Goal: Information Seeking & Learning: Learn about a topic

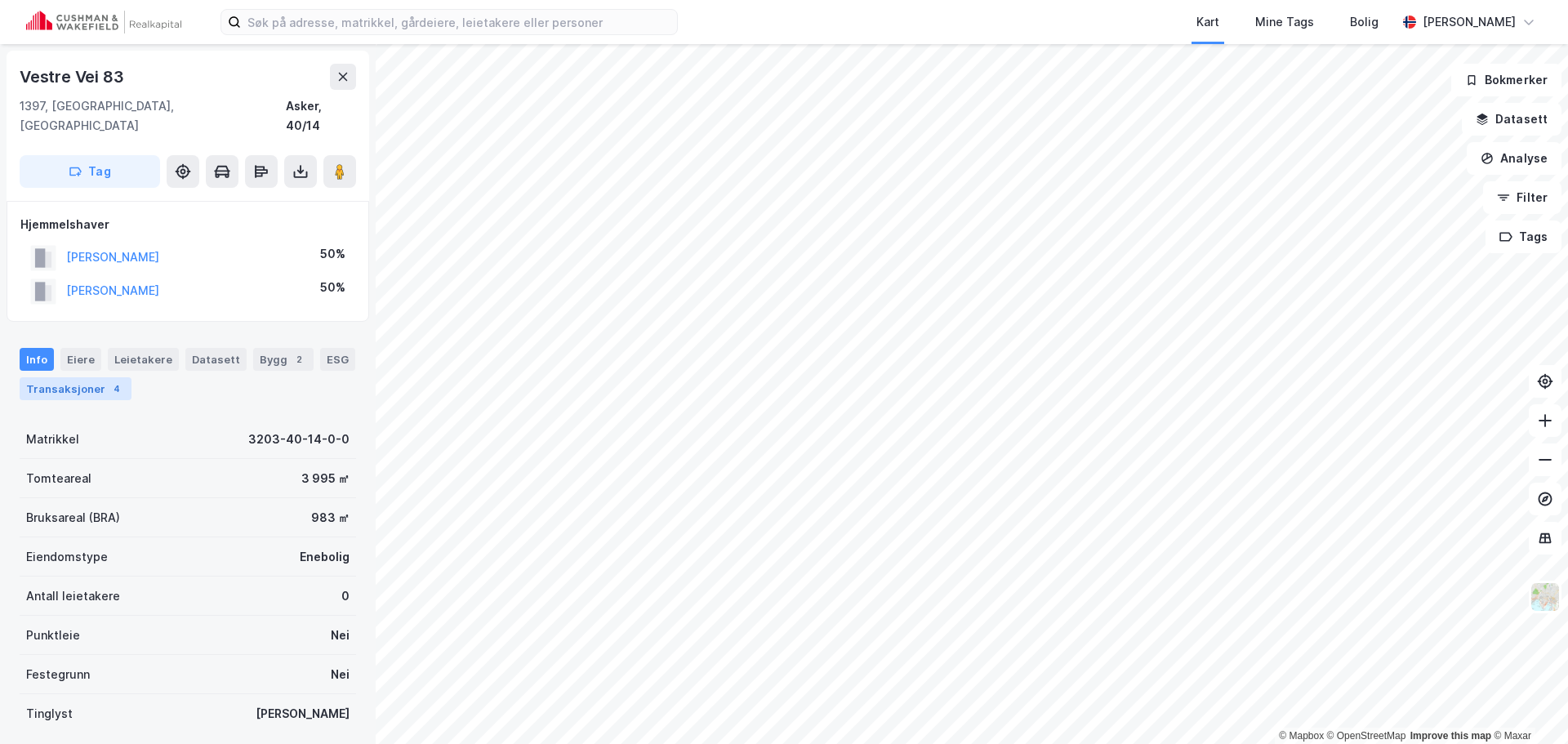
click at [107, 378] on div "Transaksjoner 4" at bounding box center [75, 389] width 112 height 23
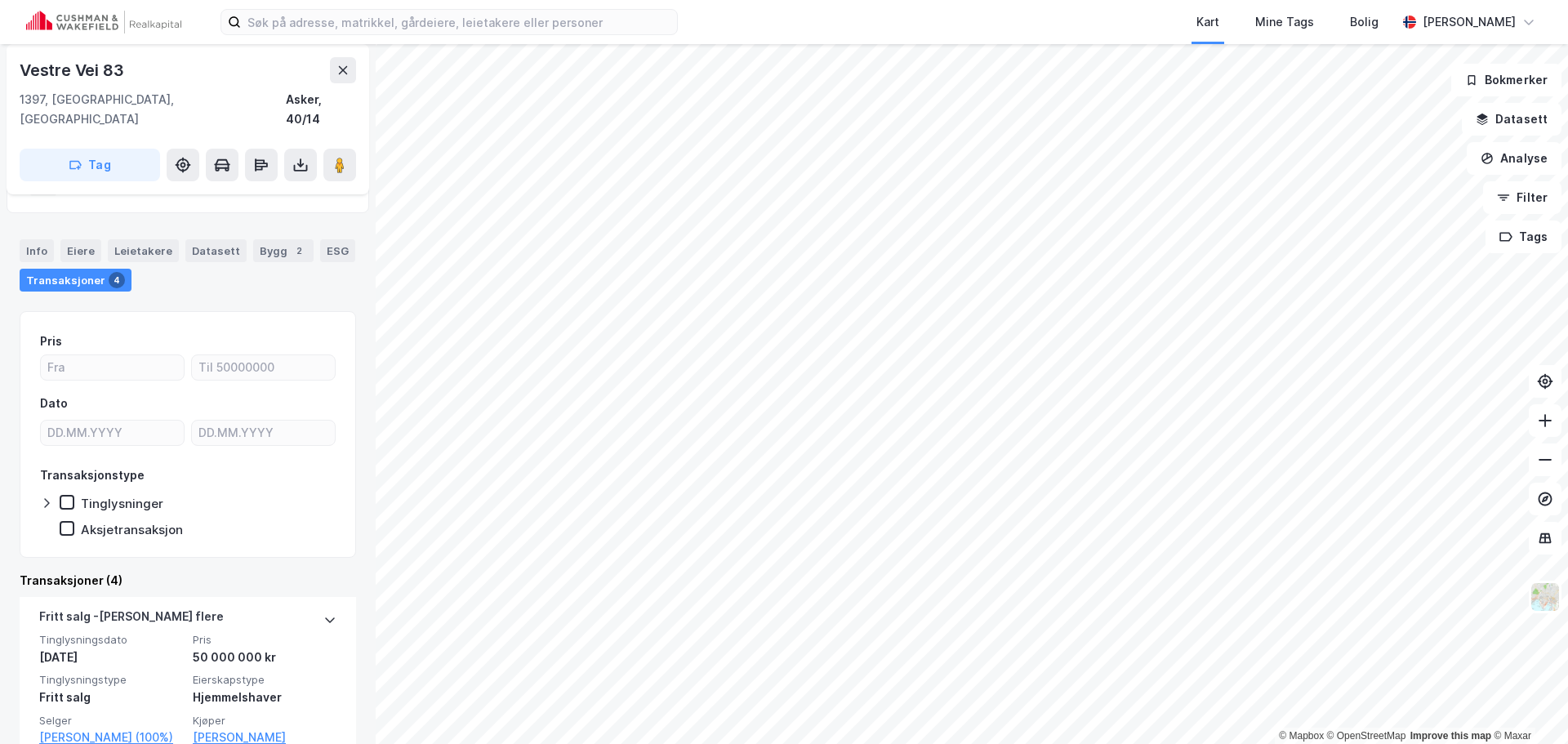
scroll to position [81, 0]
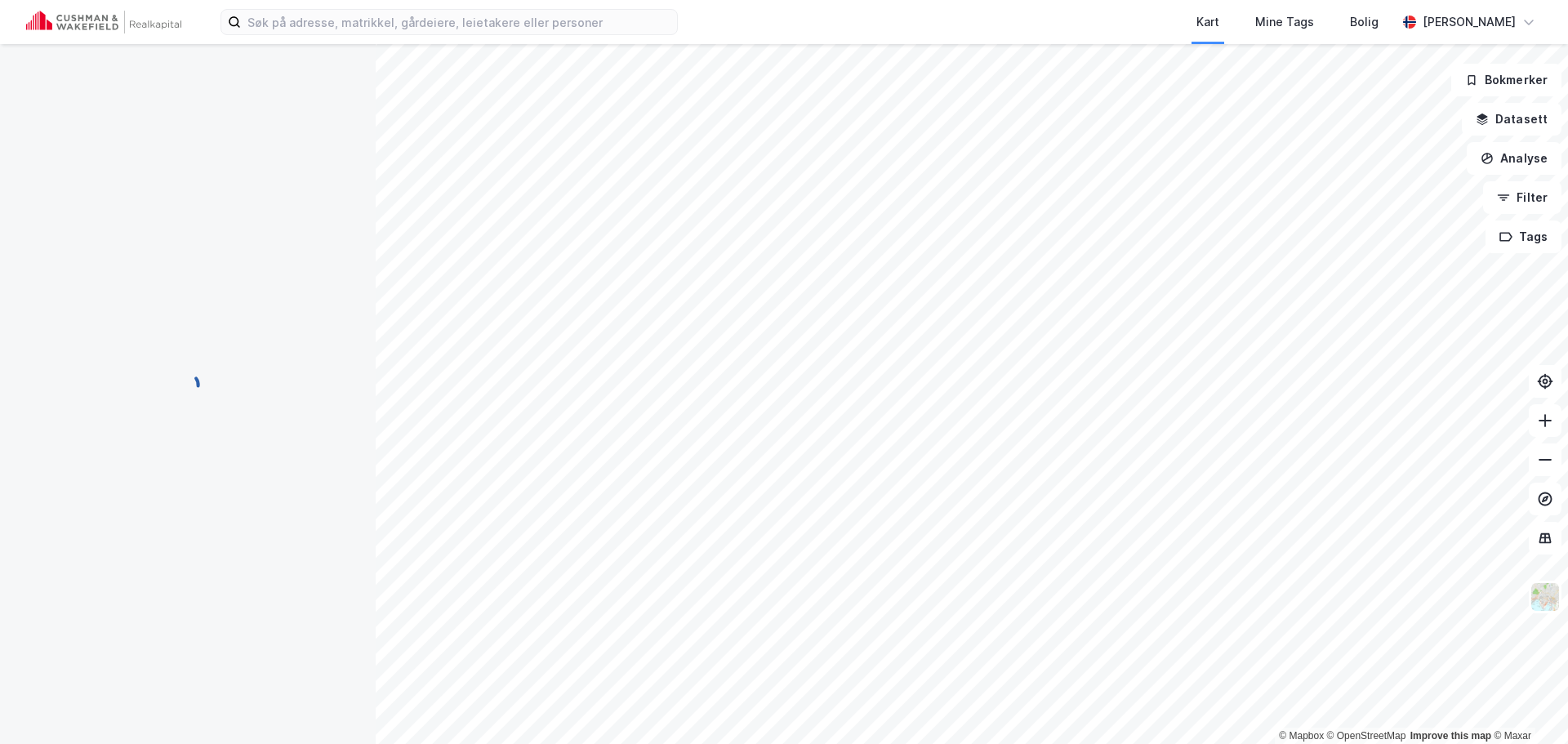
scroll to position [32, 0]
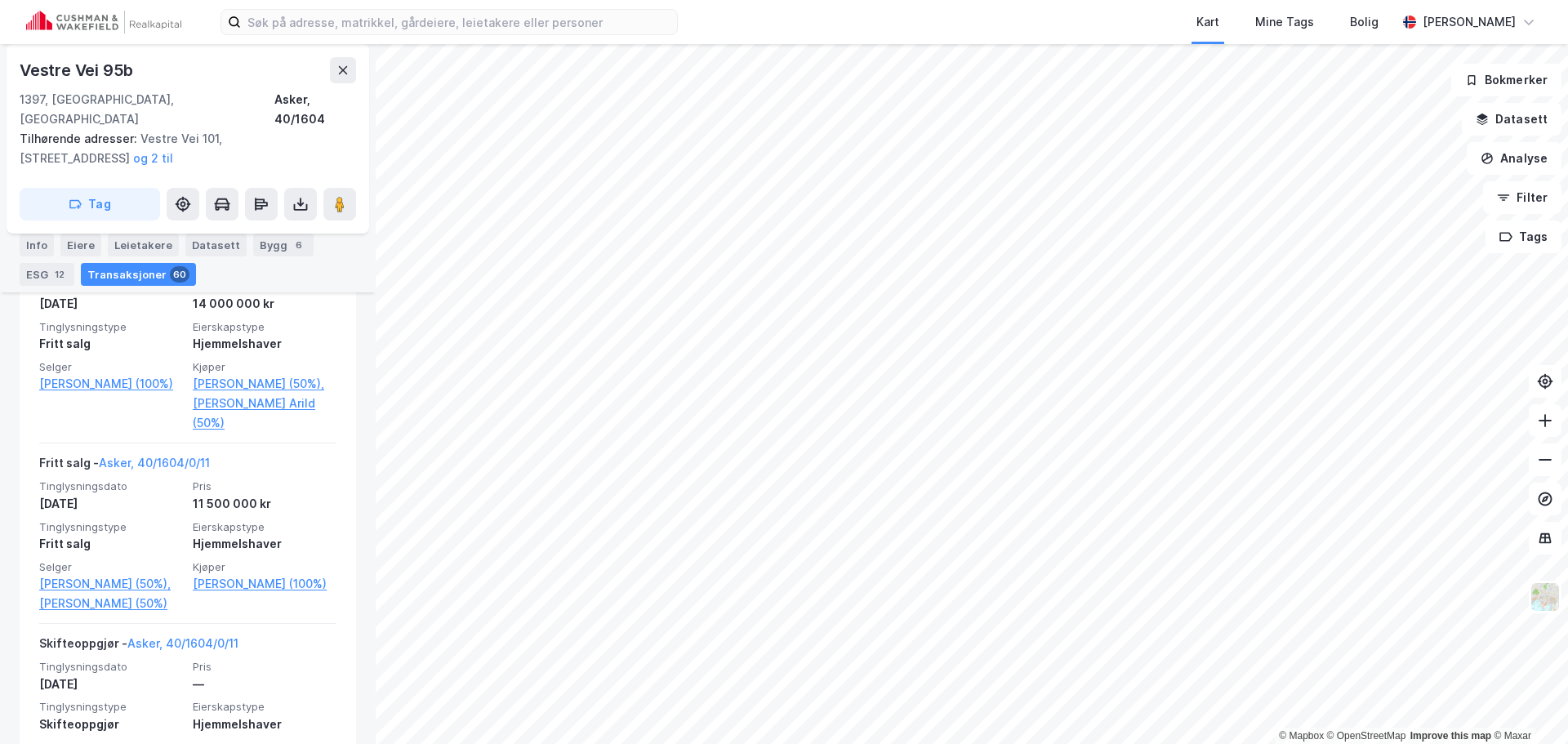
scroll to position [2422, 0]
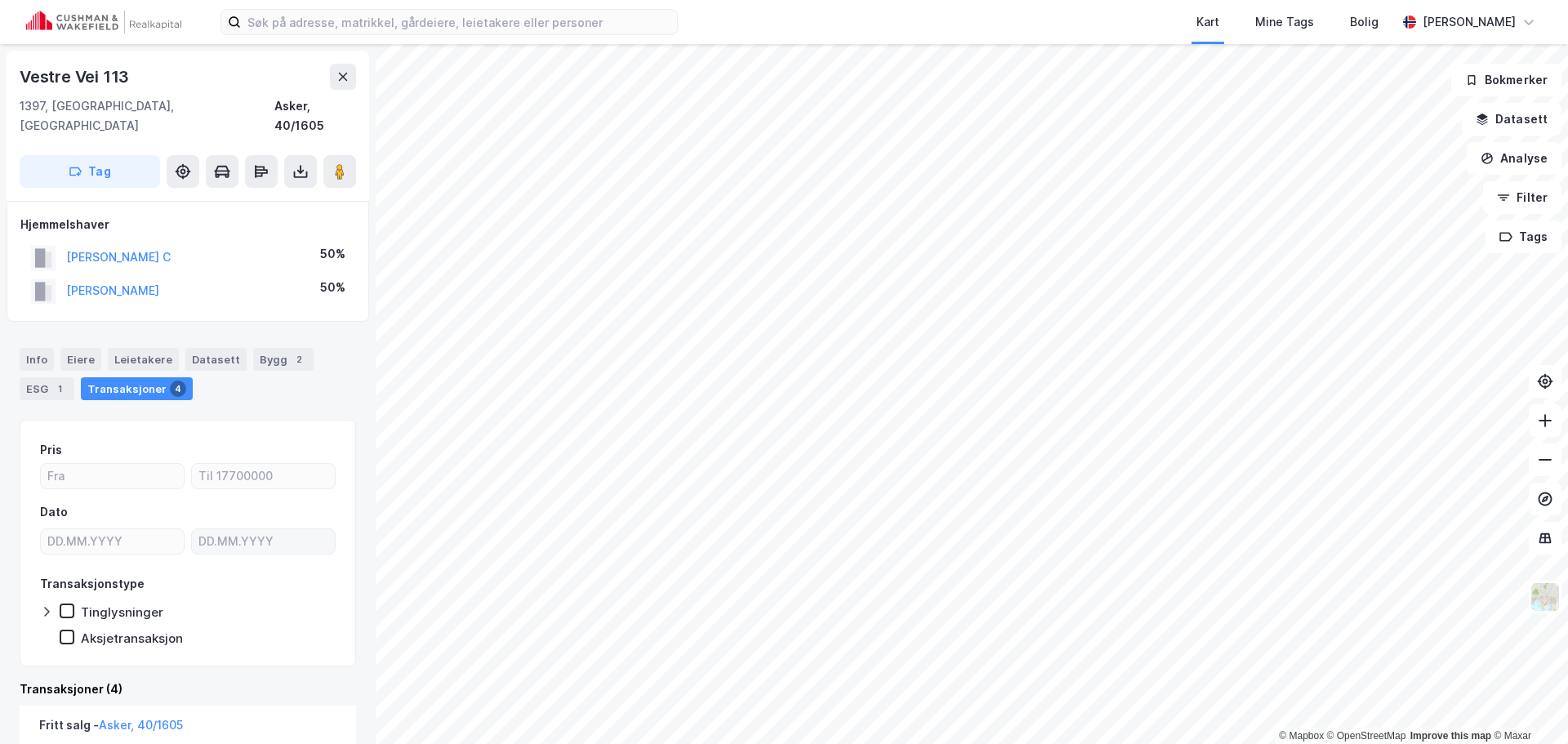
scroll to position [81, 0]
click at [319, 420] on div "Pris Dato Transaksjonstype Tinglysninger Aksjetransaksjon" at bounding box center [188, 543] width 337 height 246
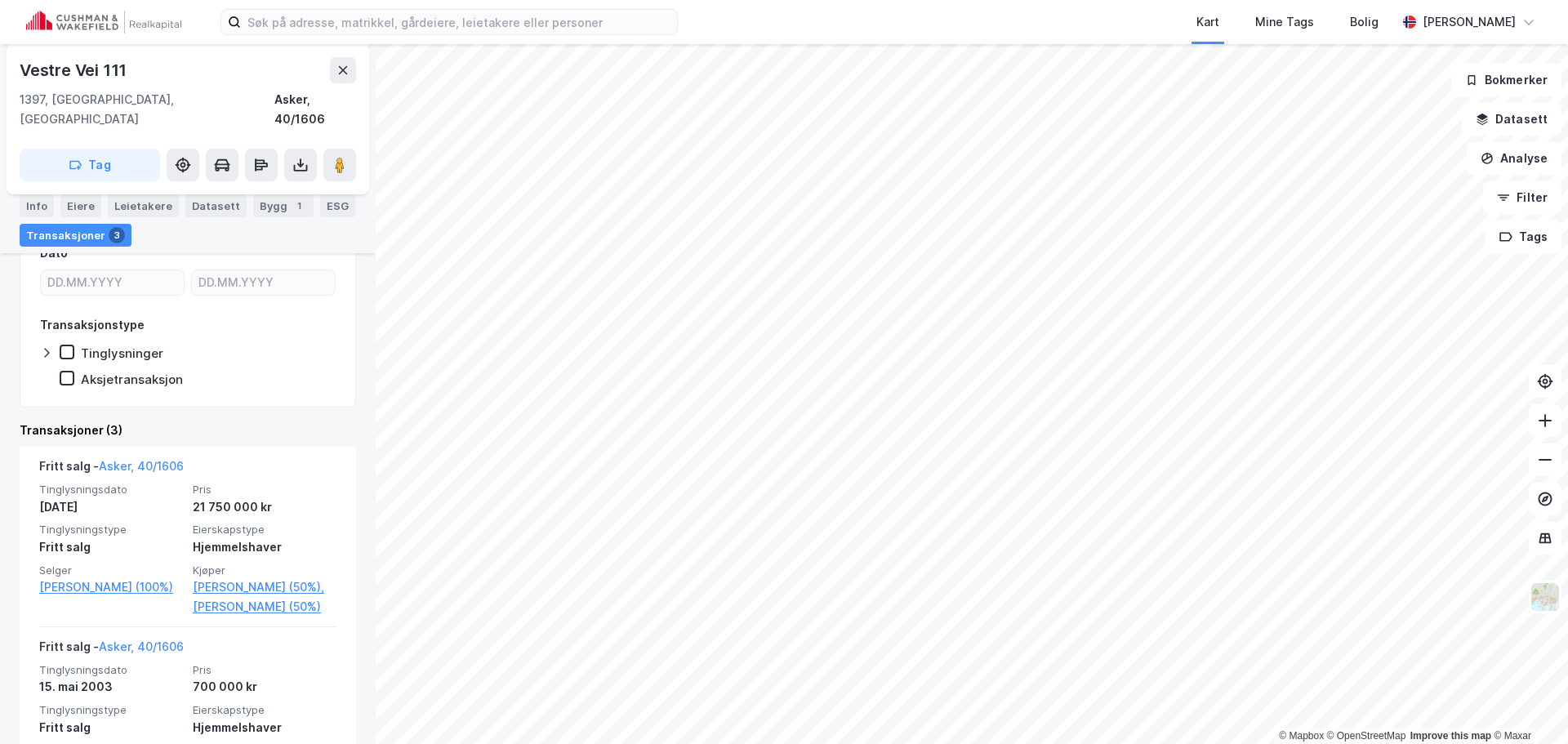
scroll to position [262, 0]
drag, startPoint x: 128, startPoint y: 63, endPoint x: 8, endPoint y: 63, distance: 120.0
click at [8, 63] on div "Vestre Vei 111 1397, [GEOGRAPHIC_DATA], Akershus Asker, 40/1606 Tag" at bounding box center [188, 119] width 362 height 151
copy div "Vestre Vei 111"
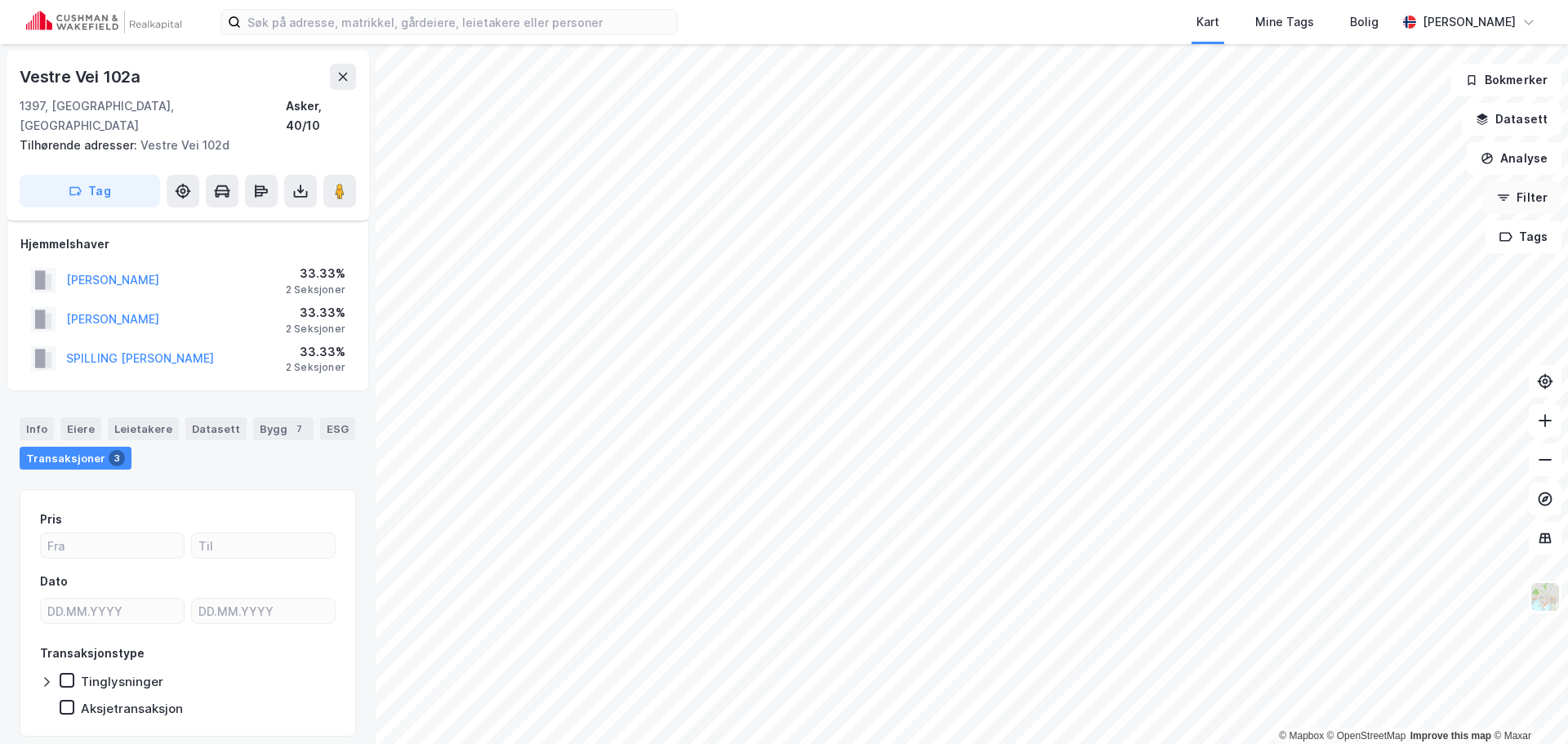
scroll to position [32, 0]
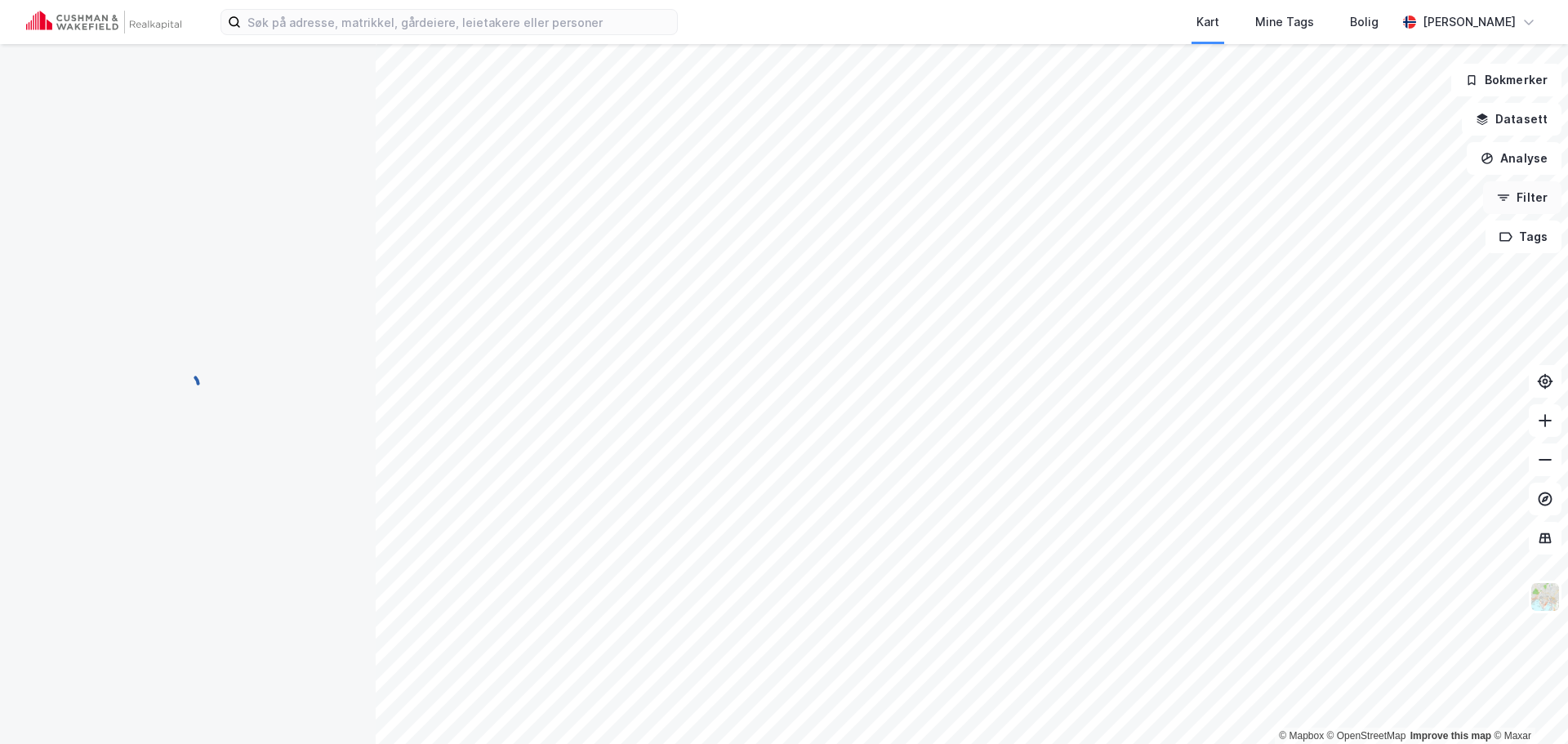
scroll to position [8, 0]
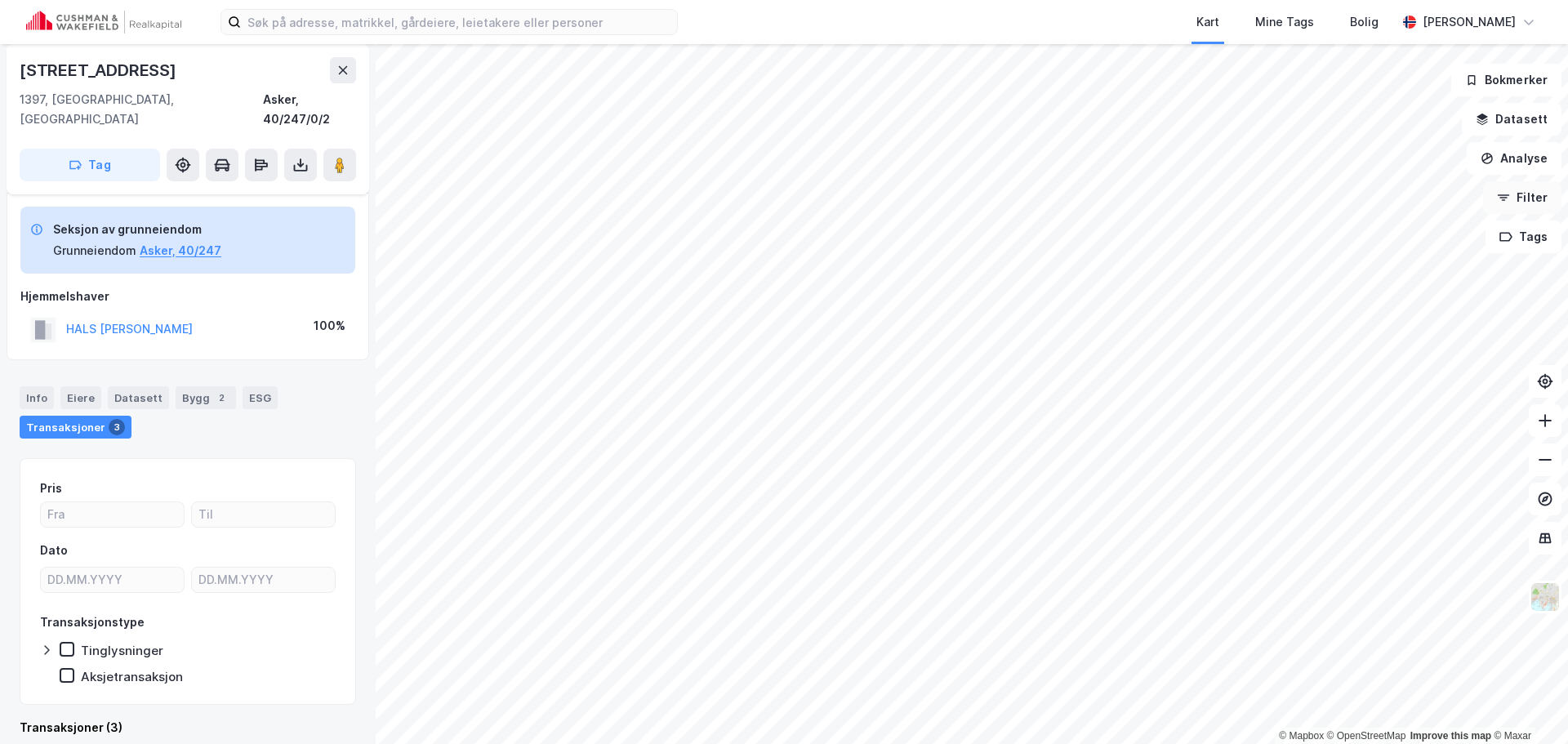
scroll to position [8, 0]
